Goal: Use online tool/utility: Utilize a website feature to perform a specific function

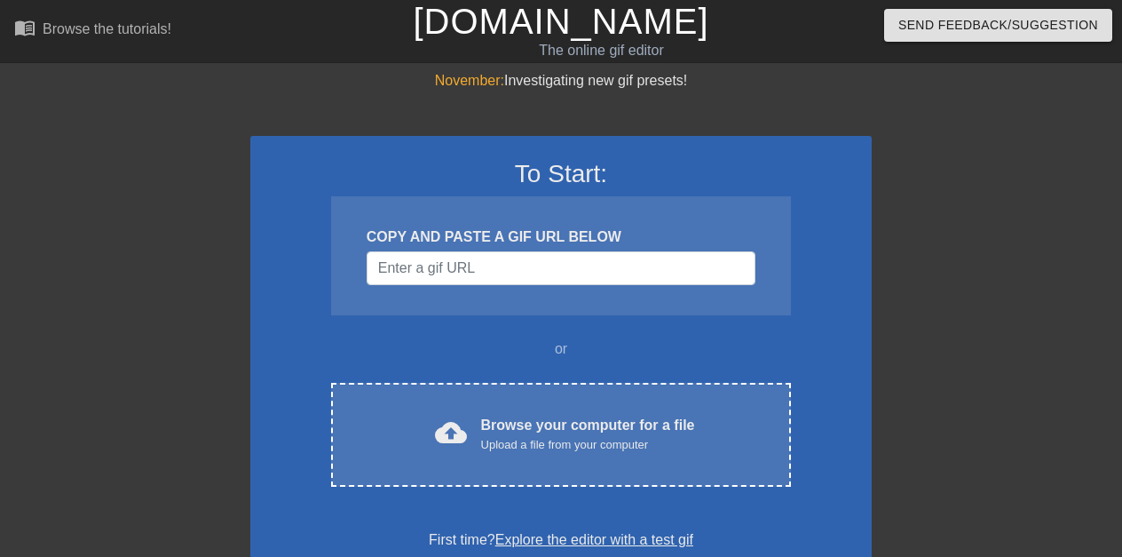
click at [26, 22] on span "menu_book" at bounding box center [24, 27] width 21 height 21
click at [85, 144] on div at bounding box center [96, 336] width 266 height 533
click at [547, 261] on input "Username" at bounding box center [561, 268] width 389 height 34
paste input "data:image/jpeg;base64,/9j/4AAQSkZJRgABAQAAAQABAAD/2wCEAAkGBwgHBgkIBwgKCgkLDRYP…"
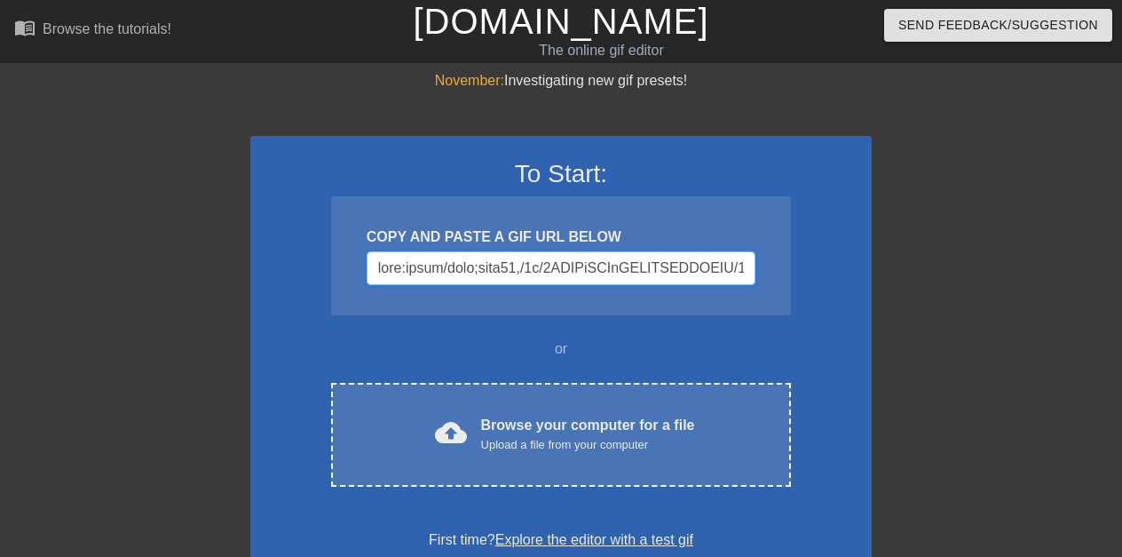
scroll to position [0, 33515]
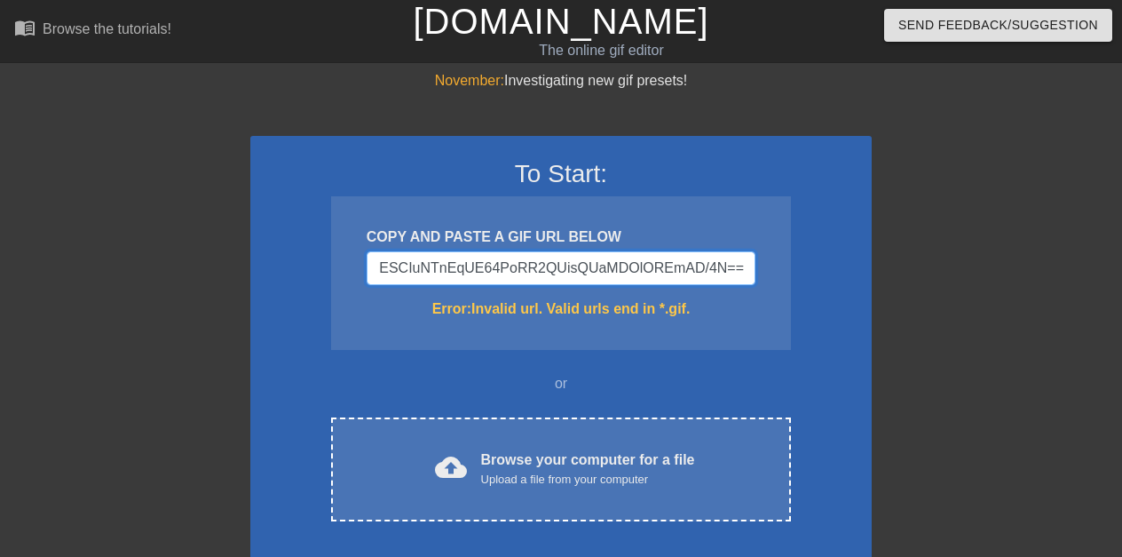
type input "data:image/jpeg;base64,/9j/4AAQSkZJRgABAQAAAQABAAD/2wCEAAkGBwgHBgkIBwgKCgkLDRYP…"
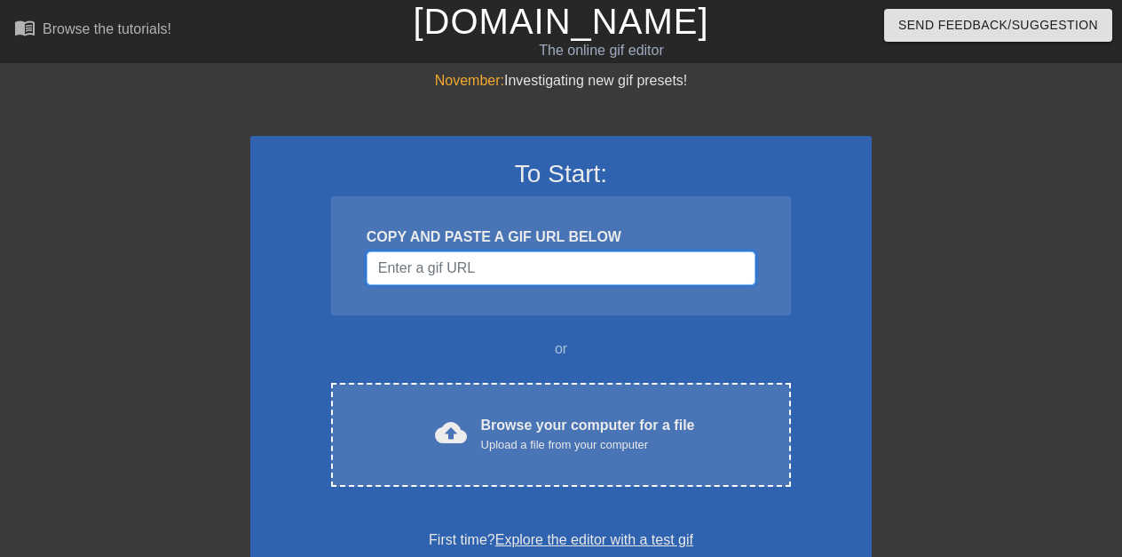
paste input "[URL]跑步比赛GIF"
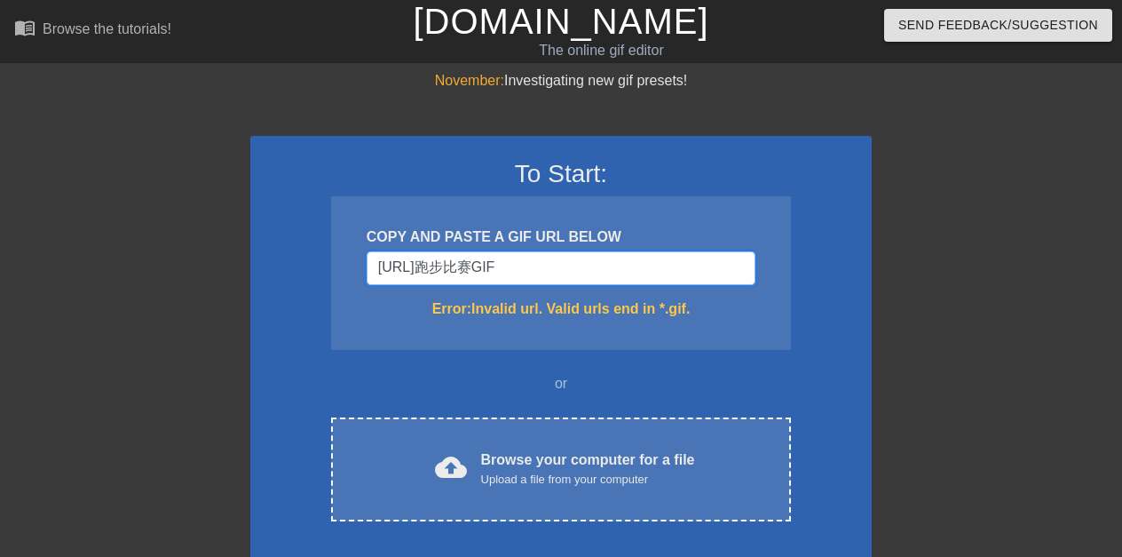
type input "[URL]跑步比赛GIF"
drag, startPoint x: 376, startPoint y: 269, endPoint x: 541, endPoint y: 265, distance: 164.3
click at [541, 265] on input "[URL]跑步比赛GIF" at bounding box center [561, 268] width 389 height 34
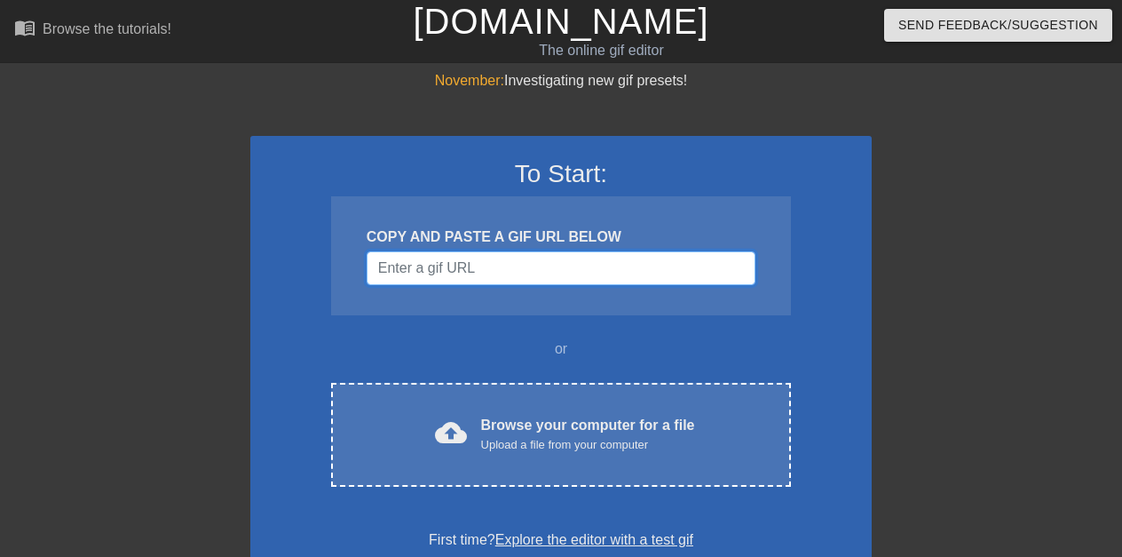
paste input "跑步比赛GIF tenor"
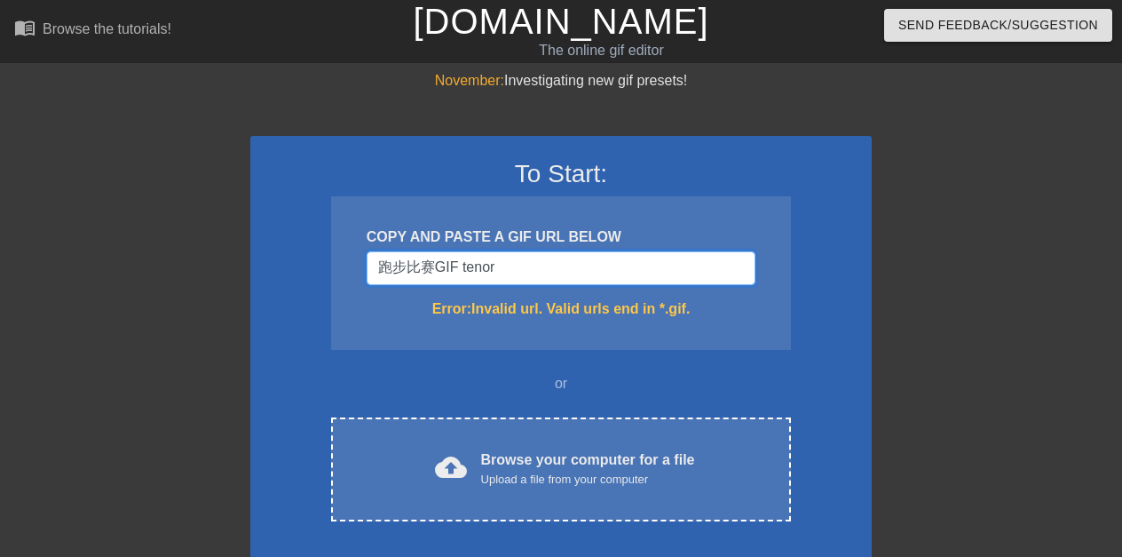
type input "跑步比赛GIF tenor"
drag, startPoint x: 511, startPoint y: 264, endPoint x: 364, endPoint y: 261, distance: 147.4
click at [364, 261] on div "COPY AND PASTE A GIF URL BELOW 跑步比赛GIF tenor Error: Invalid url. Valid urls end…" at bounding box center [561, 273] width 460 height 154
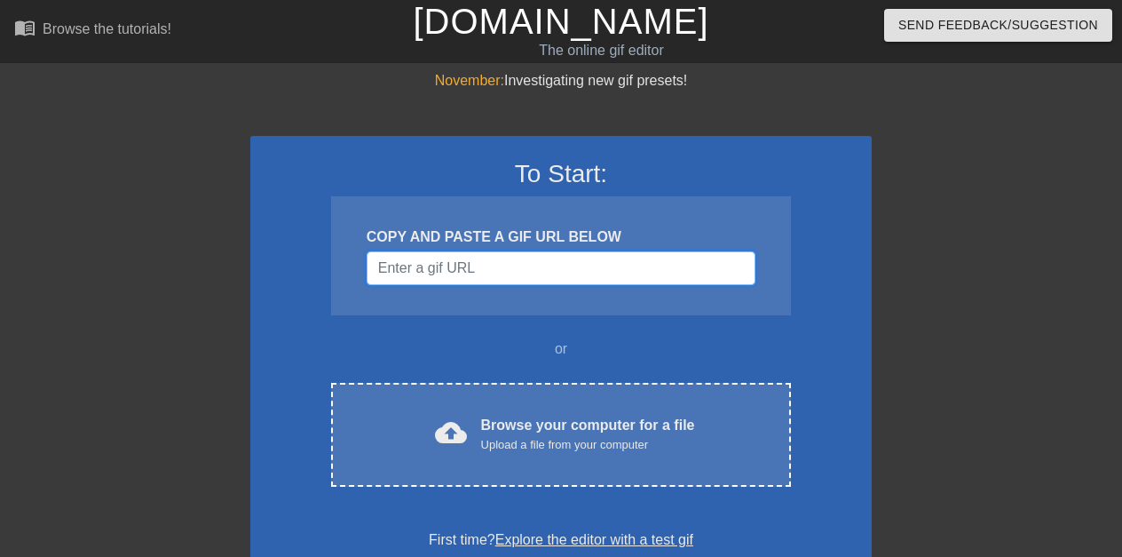
paste input "[URL][DOMAIN_NAME]"
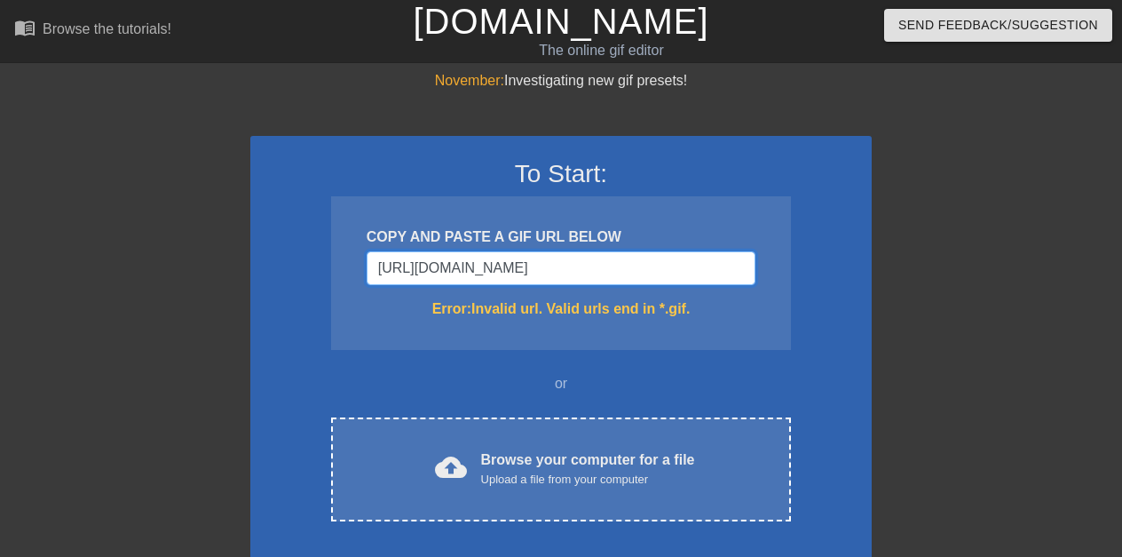
drag, startPoint x: 741, startPoint y: 262, endPoint x: 371, endPoint y: 261, distance: 370.2
click at [371, 261] on input "[URL][DOMAIN_NAME]" at bounding box center [561, 268] width 389 height 34
type input "RTY5tQALdT6BLWRF8jCuPzHG_uCbrwOU-vvw&s"
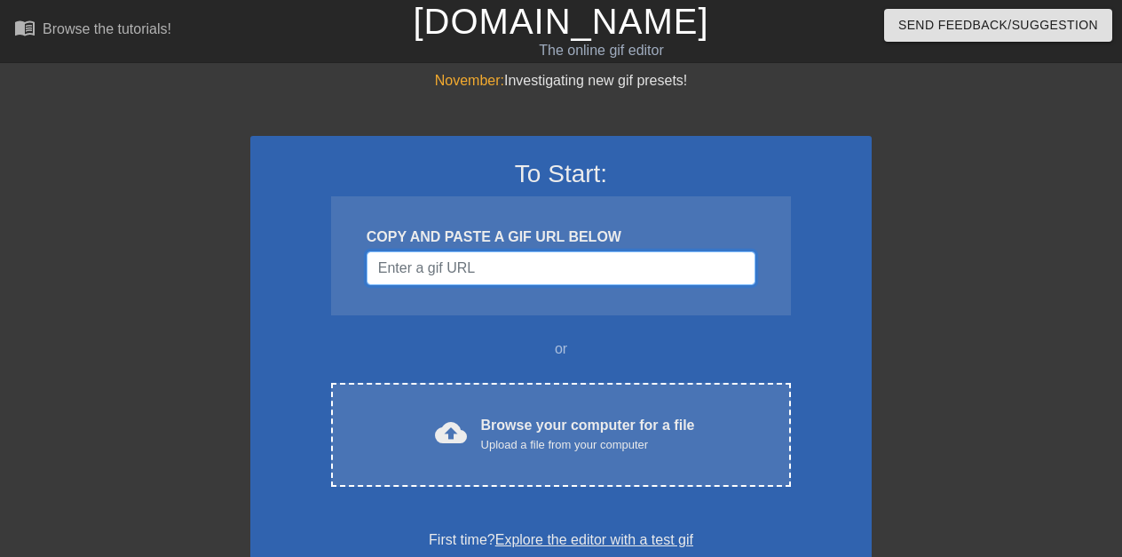
paste input "[URL][DOMAIN_NAME]"
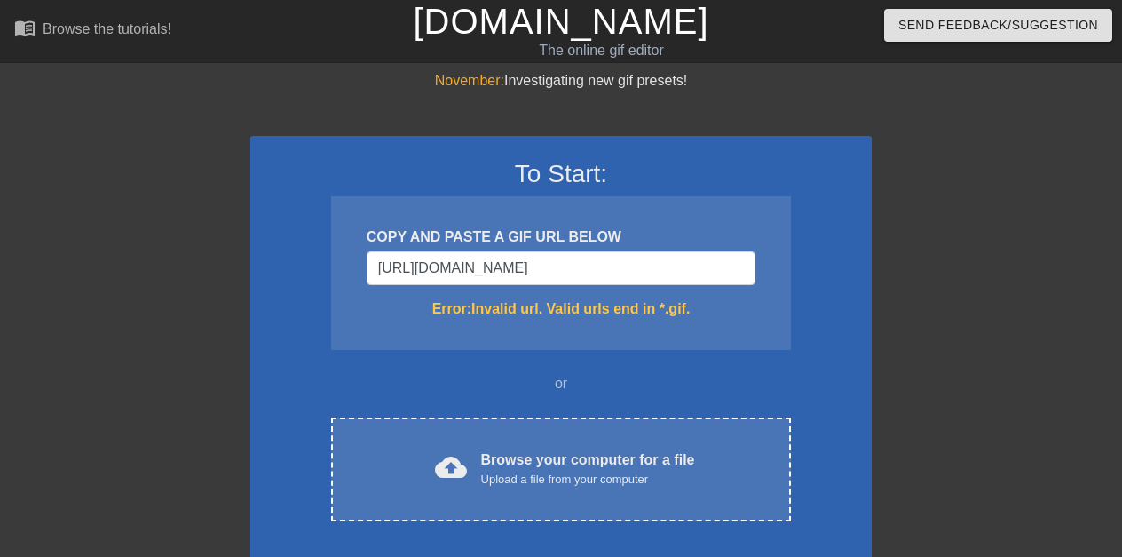
click at [865, 197] on div "To Start: COPY AND PASTE A GIF URL BELOW [URL][DOMAIN_NAME] Error: Invalid url.…" at bounding box center [560, 372] width 621 height 472
drag, startPoint x: 745, startPoint y: 264, endPoint x: 371, endPoint y: 261, distance: 373.8
click at [371, 261] on input "[URL][DOMAIN_NAME]" at bounding box center [561, 268] width 389 height 34
type input "iphy-downsized.gif?cid=ecf05e47snri8ufakxwi9f445u4fhus8j2k34mo3pjsnyqf9&ep=v1_g…"
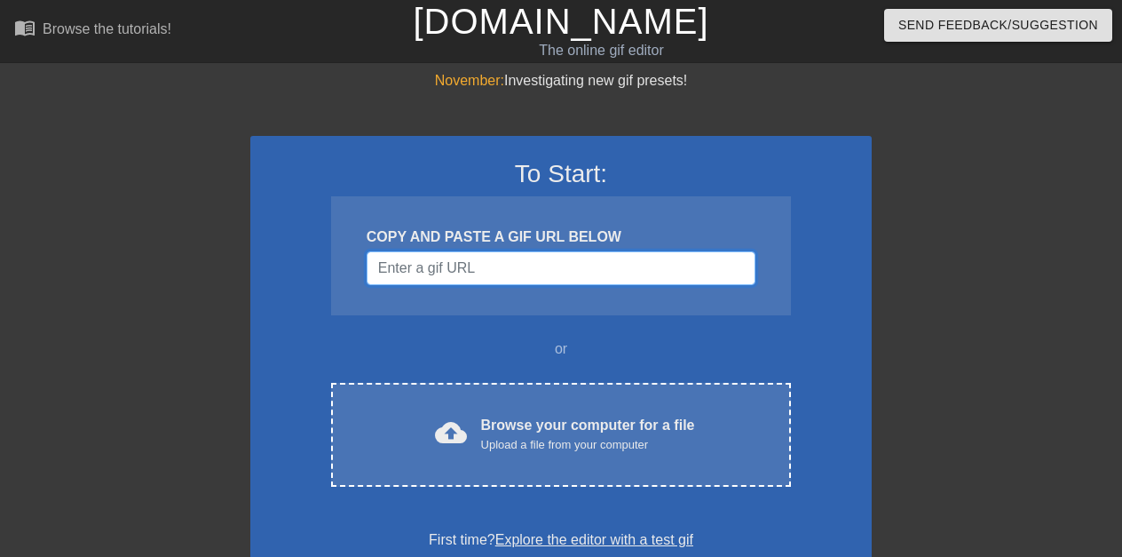
paste input "[URL][DOMAIN_NAME]"
type input "[URL][DOMAIN_NAME]"
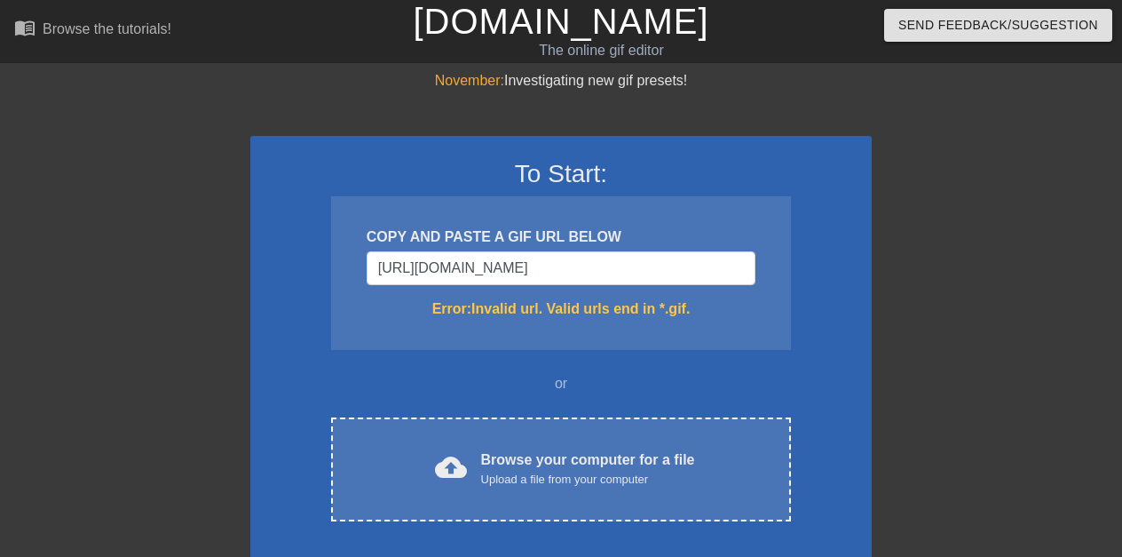
click at [866, 239] on div "To Start: COPY AND PASTE A GIF URL BELOW [URL][DOMAIN_NAME] Error: Invalid url.…" at bounding box center [560, 372] width 621 height 472
click at [561, 459] on div "Browse your computer for a file Upload a file from your computer" at bounding box center [588, 468] width 214 height 39
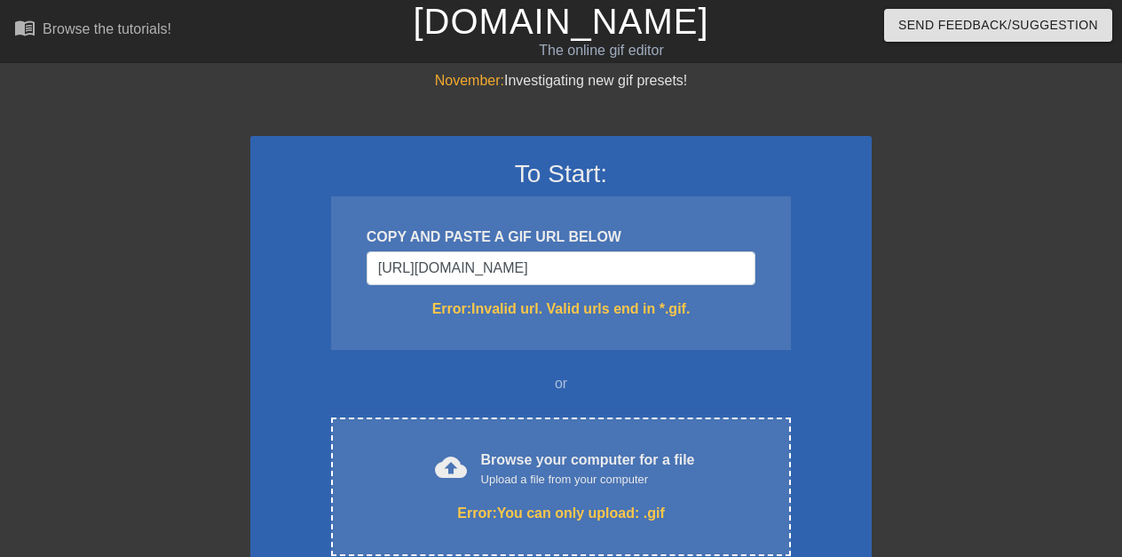
click at [561, 459] on div "Browse your computer for a file Upload a file from your computer" at bounding box center [588, 468] width 214 height 39
